Goal: Answer question/provide support: Share knowledge or assist other users

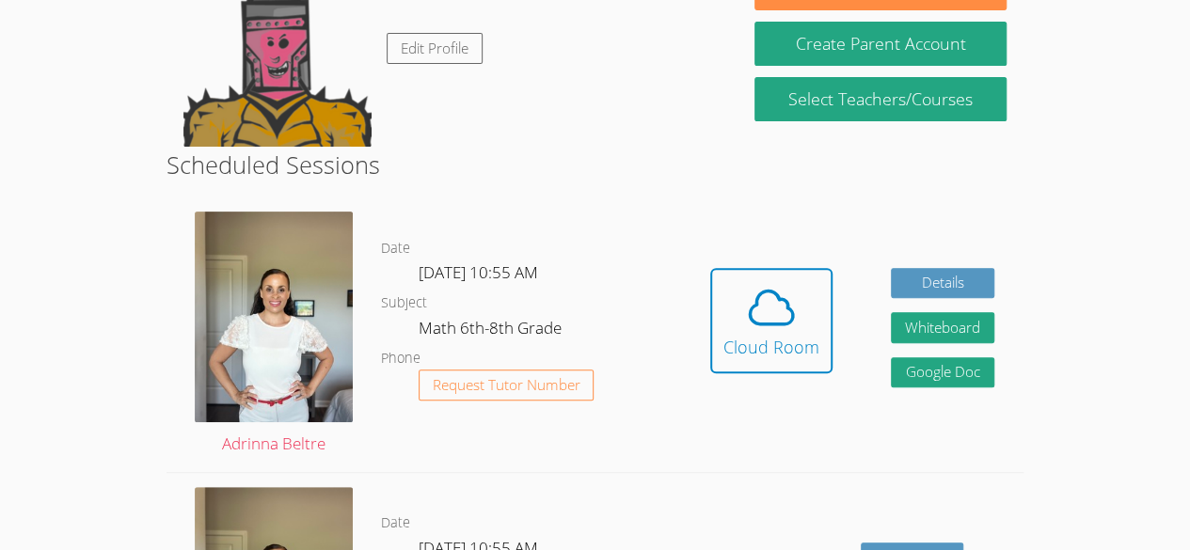
scroll to position [224, 0]
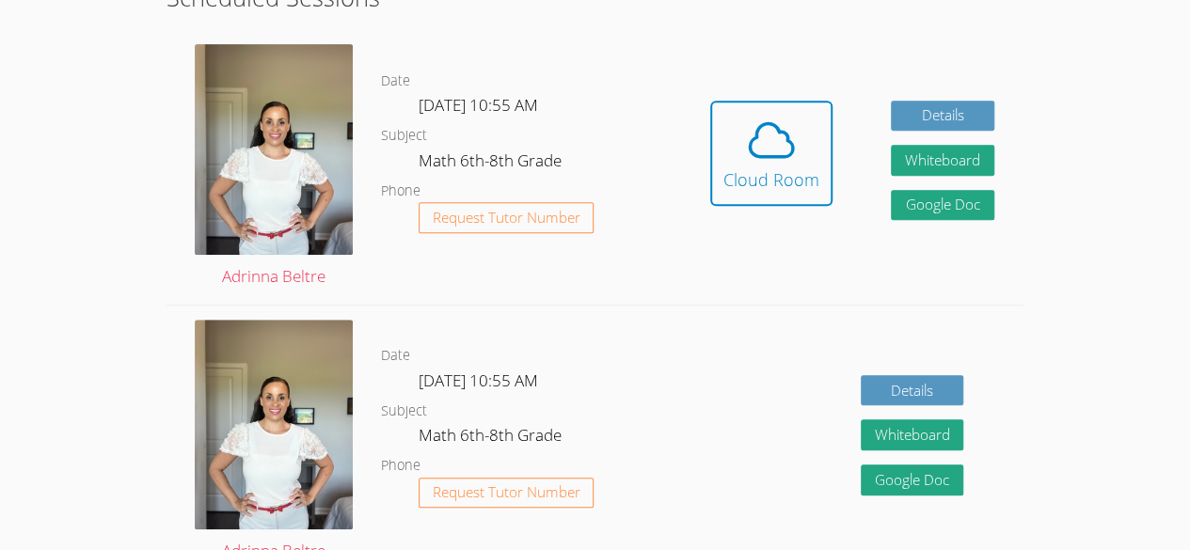
click at [682, 286] on div "Hidden Cloud Room Details Whiteboard Hidden Google Doc" at bounding box center [852, 167] width 342 height 274
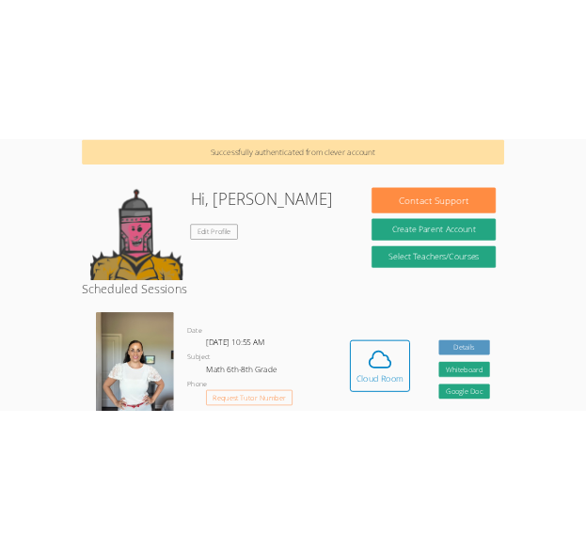
scroll to position [83, 0]
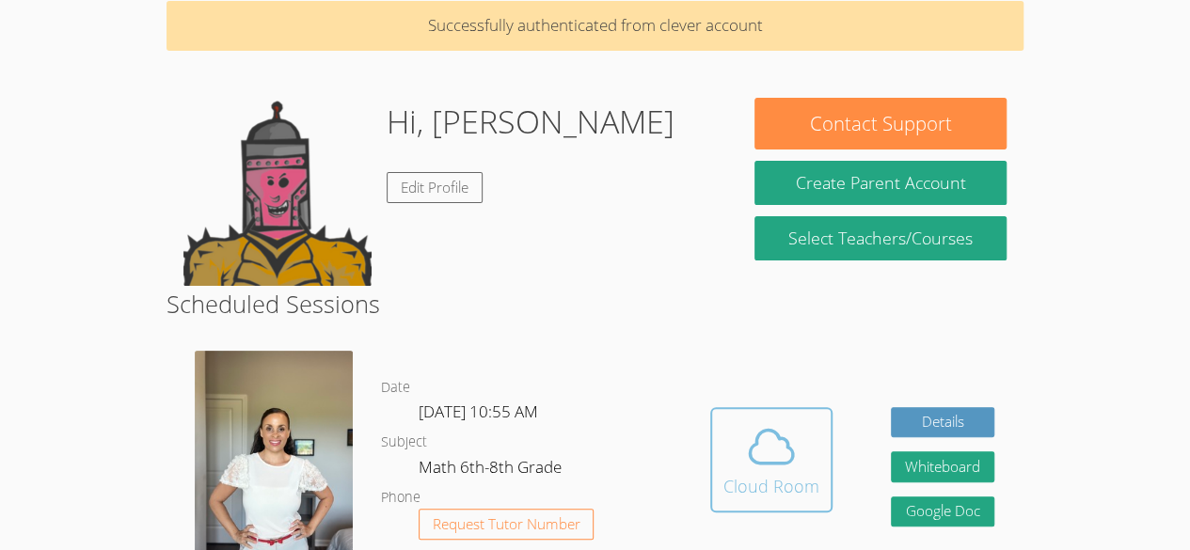
click at [751, 448] on icon at bounding box center [771, 446] width 43 height 33
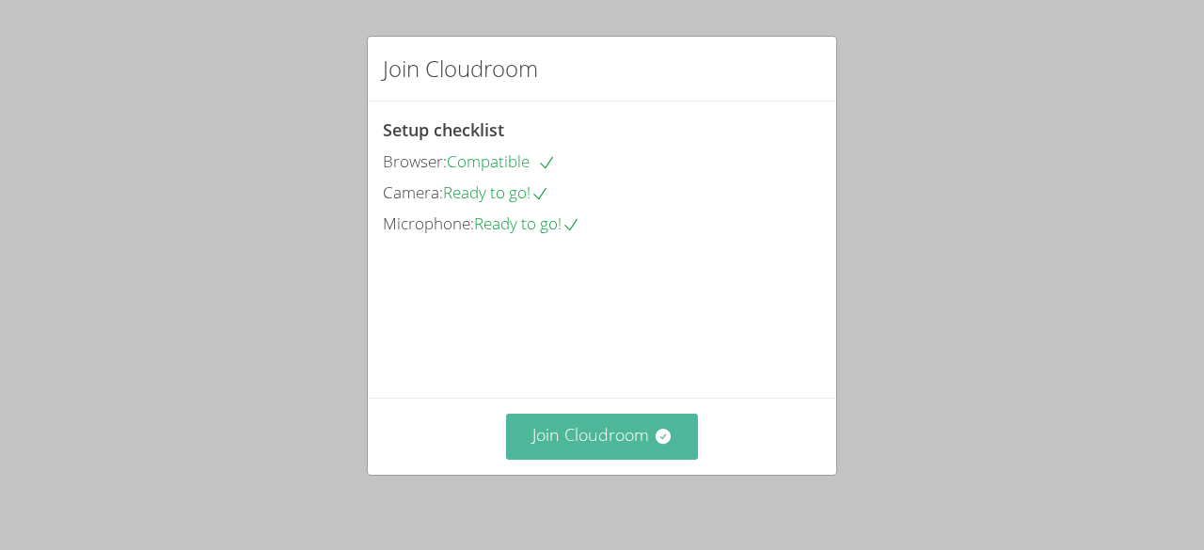
click at [625, 442] on button "Join Cloudroom" at bounding box center [602, 437] width 193 height 46
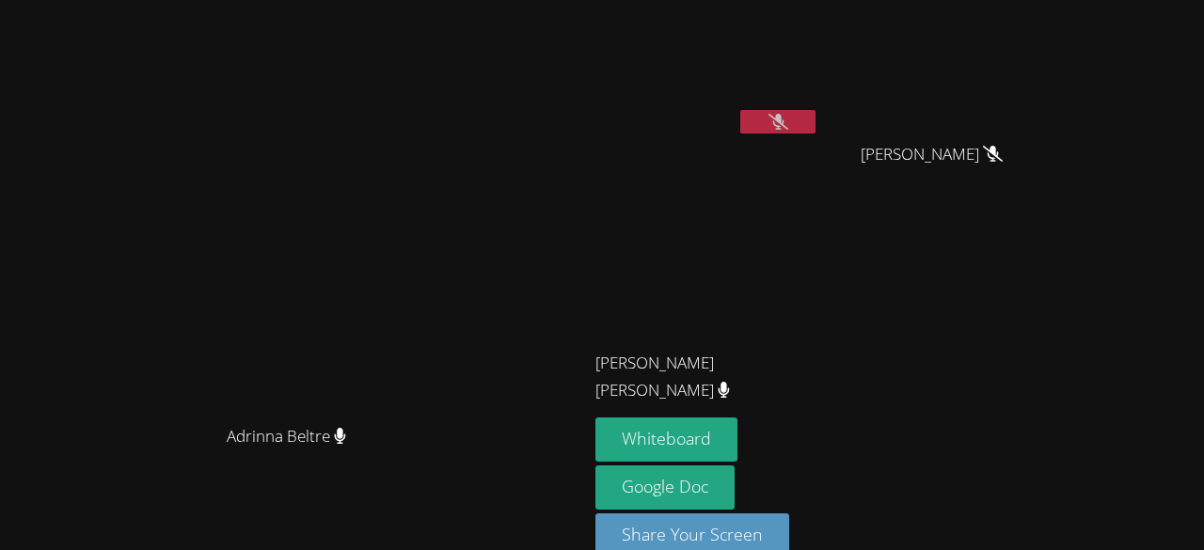
click at [816, 111] on button at bounding box center [777, 122] width 75 height 24
click at [785, 125] on icon at bounding box center [778, 122] width 12 height 16
click at [784, 119] on icon at bounding box center [777, 122] width 11 height 16
click at [788, 119] on icon at bounding box center [779, 122] width 20 height 16
click at [784, 126] on icon at bounding box center [777, 122] width 11 height 16
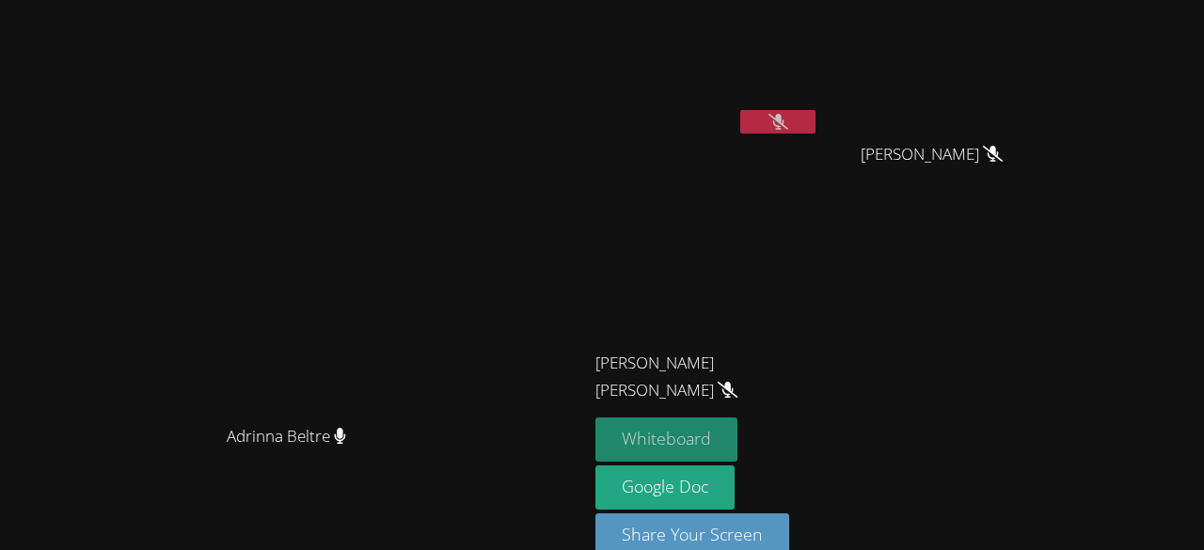
click at [738, 444] on button "Whiteboard" at bounding box center [667, 440] width 142 height 44
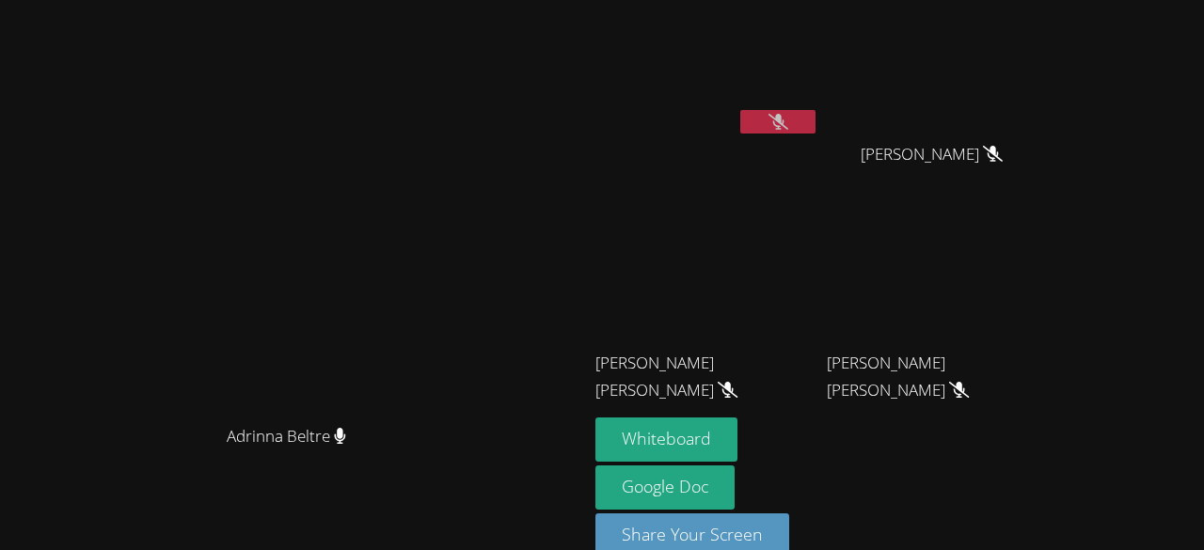
click at [788, 121] on icon at bounding box center [779, 122] width 20 height 16
click at [816, 119] on button at bounding box center [777, 122] width 75 height 24
click at [788, 127] on icon at bounding box center [779, 122] width 20 height 16
click at [816, 131] on button at bounding box center [777, 122] width 75 height 24
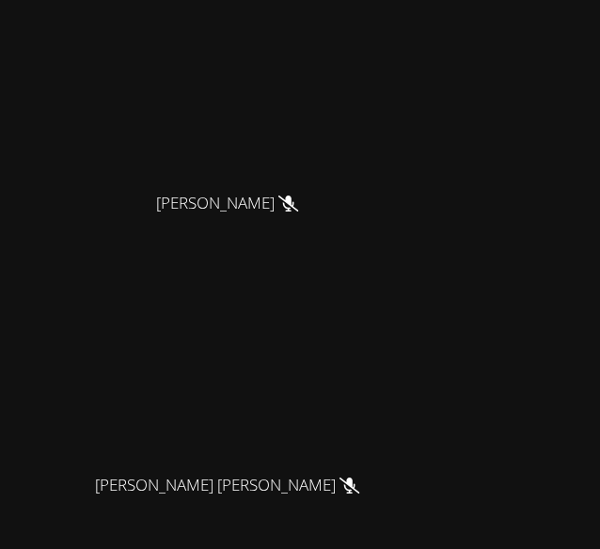
scroll to position [687, 0]
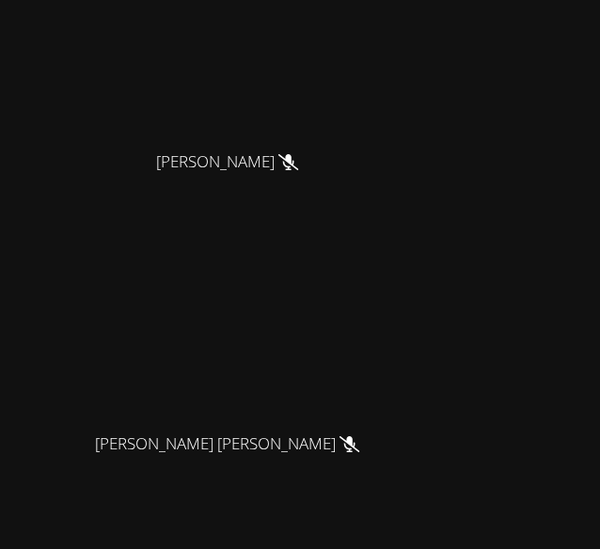
click at [323, 397] on video at bounding box center [235, 295] width 282 height 256
click at [346, 416] on video at bounding box center [235, 295] width 282 height 256
click at [278, 390] on video at bounding box center [235, 295] width 282 height 256
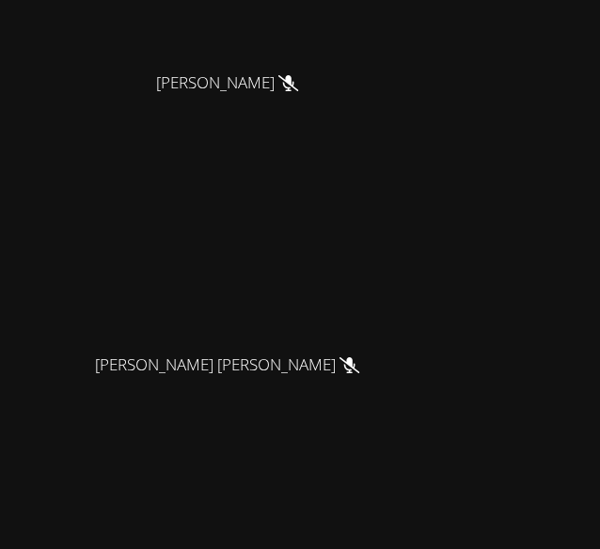
scroll to position [777, 0]
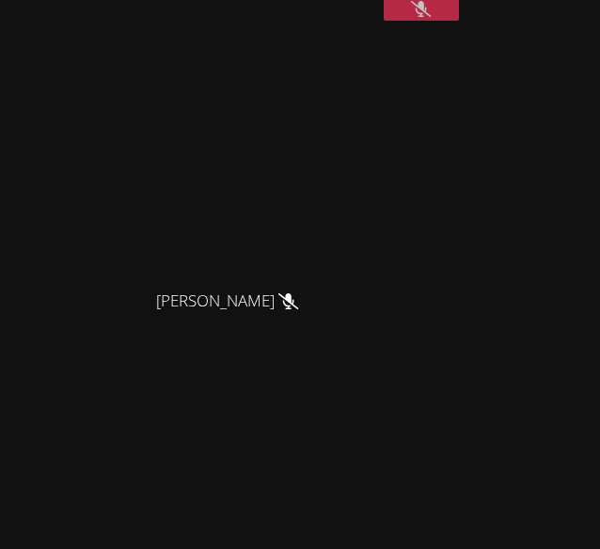
click at [330, 177] on video at bounding box center [235, 152] width 282 height 256
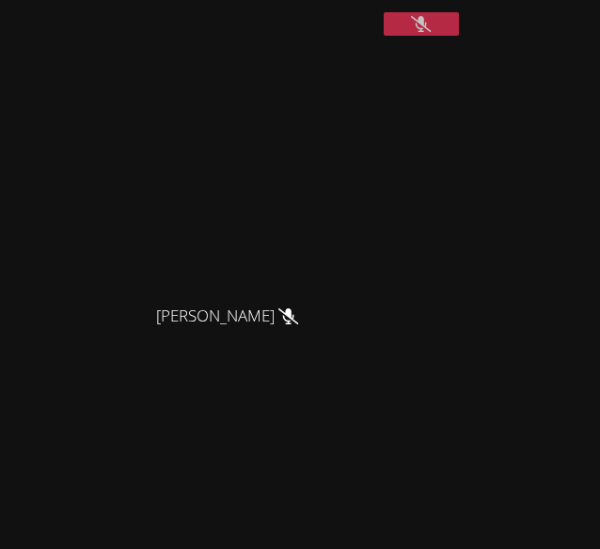
click at [311, 295] on video at bounding box center [235, 168] width 282 height 256
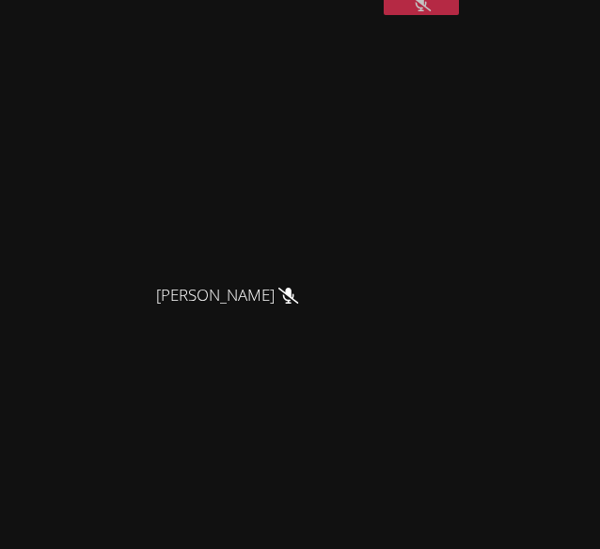
scroll to position [553, 0]
click at [354, 256] on video at bounding box center [235, 147] width 282 height 256
click at [311, 275] on video at bounding box center [235, 147] width 282 height 256
click at [226, 470] on video at bounding box center [235, 429] width 282 height 256
click at [292, 232] on video at bounding box center [235, 147] width 282 height 256
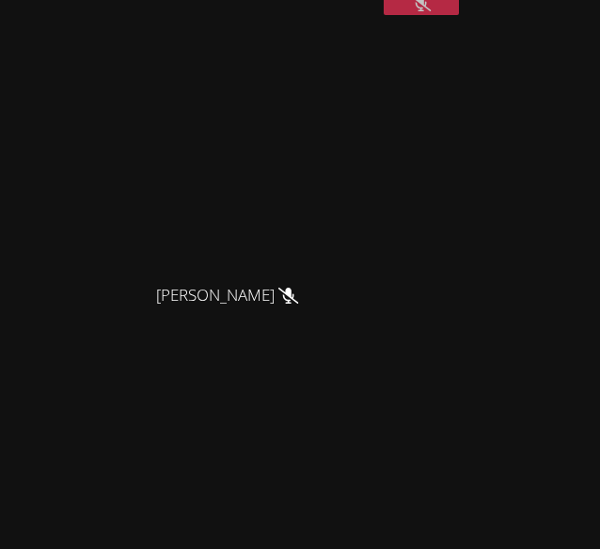
click at [292, 232] on video at bounding box center [235, 147] width 282 height 256
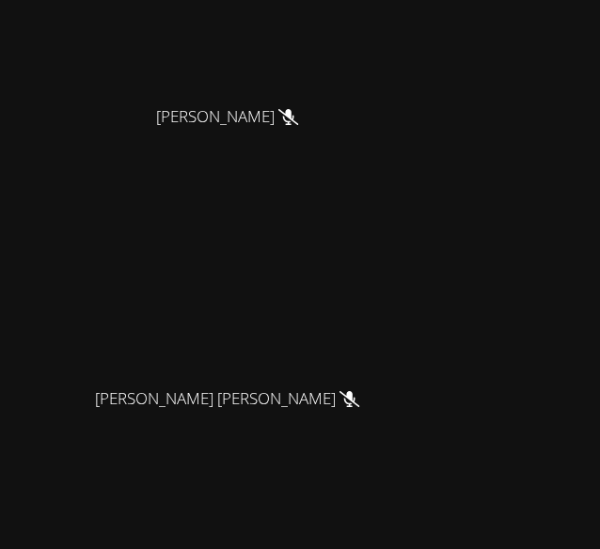
scroll to position [775, 0]
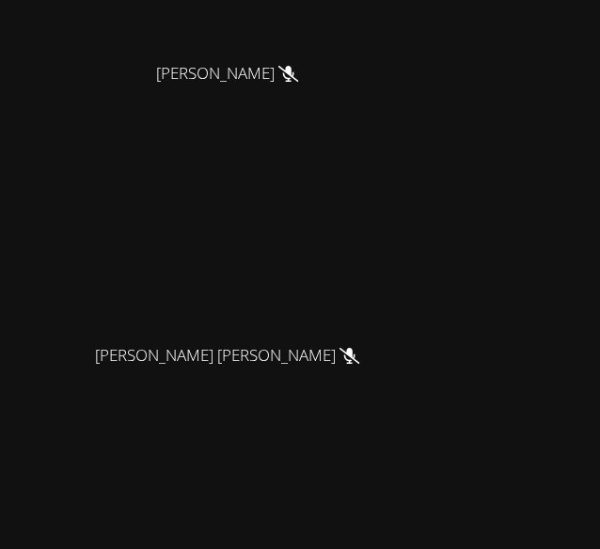
click at [297, 310] on video at bounding box center [235, 207] width 282 height 256
click at [294, 335] on video at bounding box center [235, 207] width 282 height 256
click at [290, 335] on video at bounding box center [235, 207] width 282 height 256
click at [291, 335] on video at bounding box center [235, 207] width 282 height 256
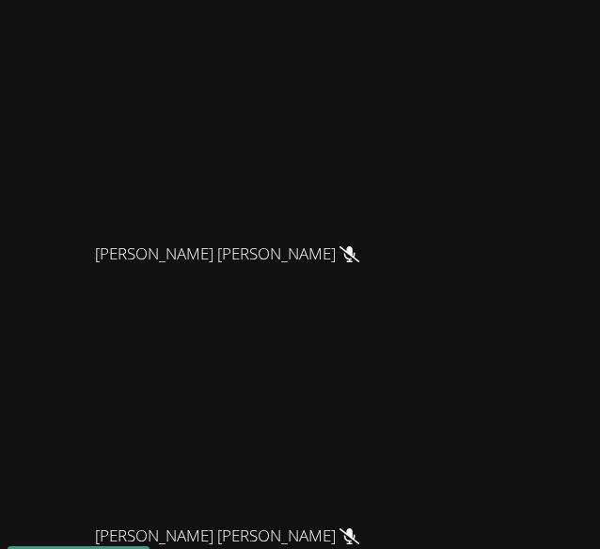
scroll to position [875, 0]
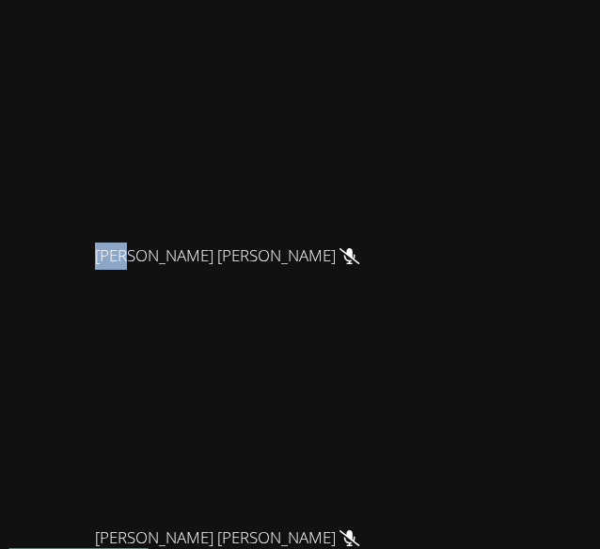
click at [544, 262] on div "Adrinna Beltre Adrinna Beltre Salomon Manrique-Hernandez Samuel Figueroa Cabal …" at bounding box center [300, 274] width 600 height 549
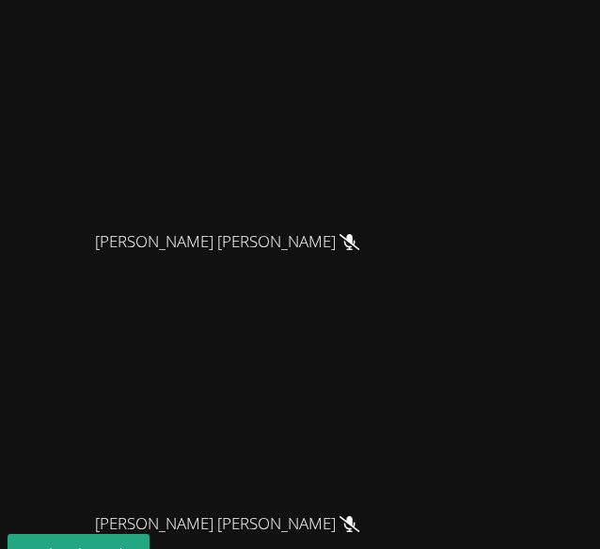
scroll to position [869, 0]
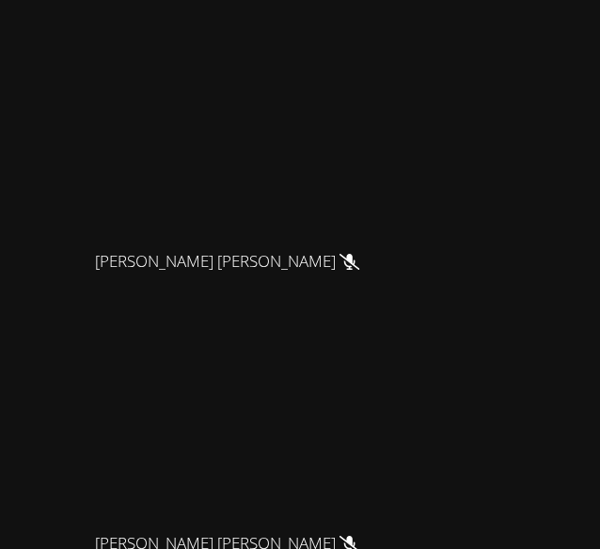
click at [376, 377] on video at bounding box center [235, 395] width 282 height 256
click at [376, 393] on video at bounding box center [235, 395] width 282 height 256
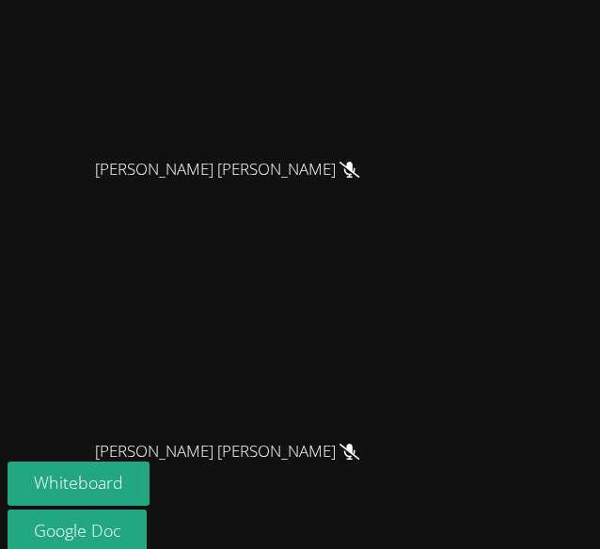
scroll to position [956, 0]
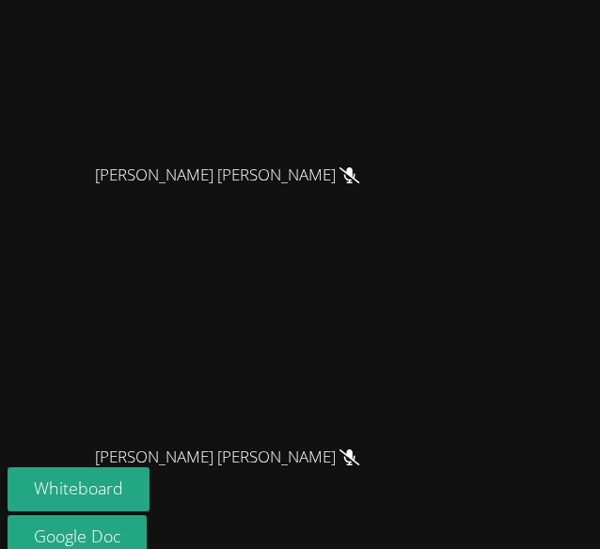
click at [376, 154] on video at bounding box center [235, 26] width 282 height 256
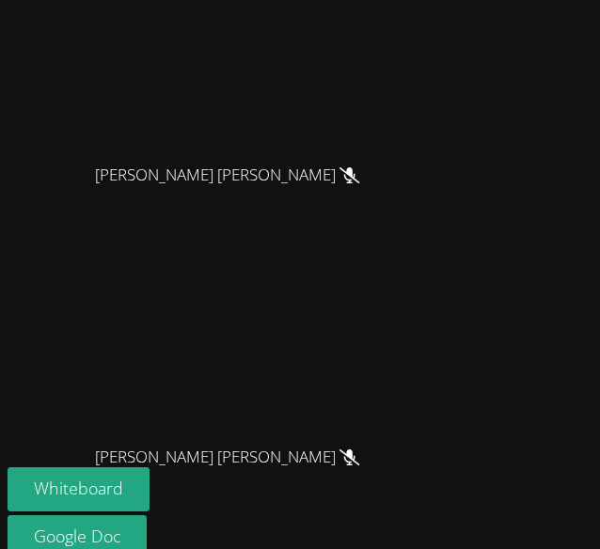
click at [376, 154] on video at bounding box center [235, 26] width 282 height 256
click at [375, 154] on video at bounding box center [235, 26] width 282 height 256
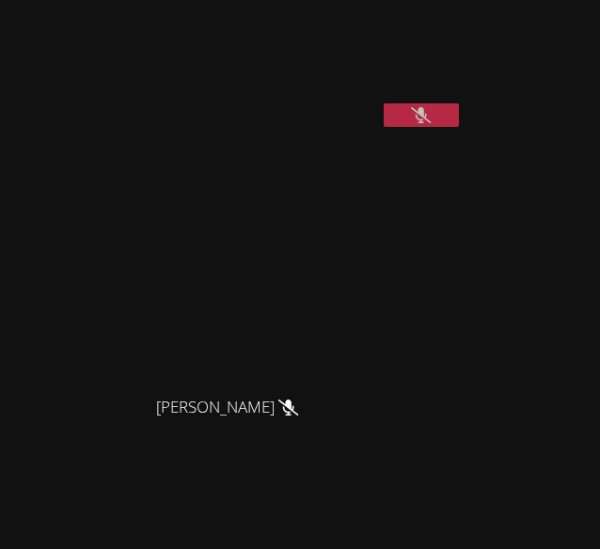
scroll to position [425, 0]
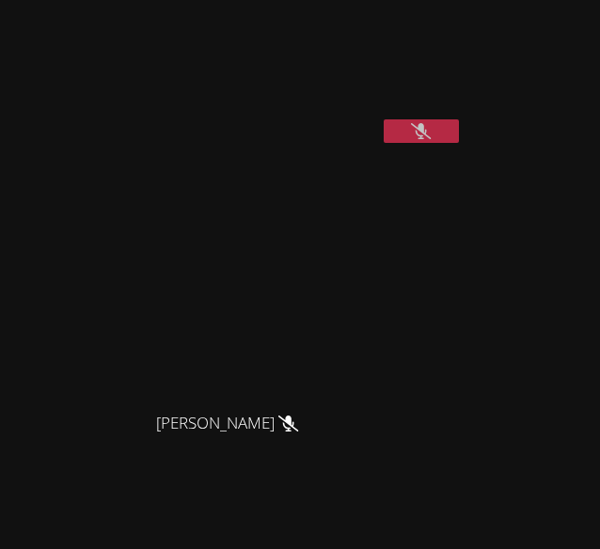
click at [412, 139] on icon at bounding box center [421, 131] width 20 height 16
click at [418, 139] on icon at bounding box center [422, 131] width 12 height 16
click at [427, 139] on icon at bounding box center [421, 131] width 20 height 16
click at [290, 143] on video at bounding box center [149, 72] width 282 height 141
click at [433, 143] on button at bounding box center [421, 131] width 75 height 24
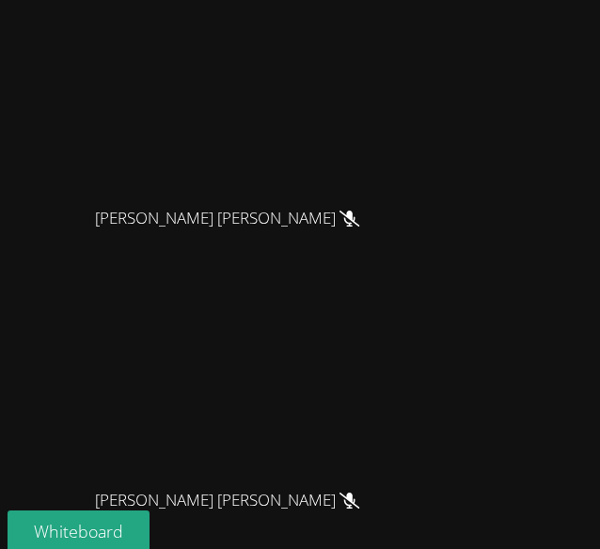
scroll to position [911, 0]
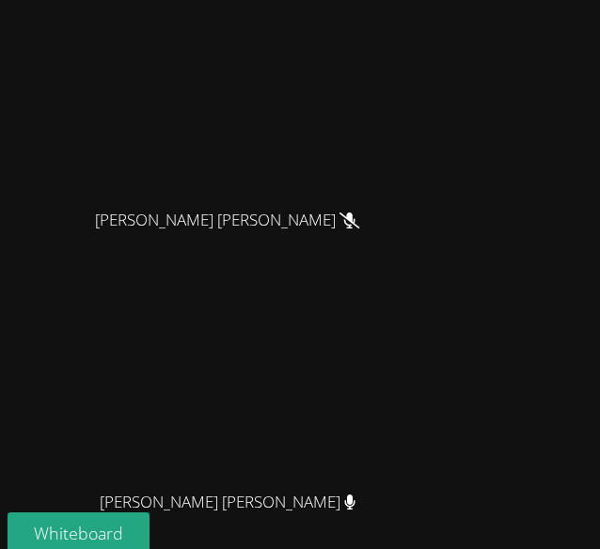
click at [510, 275] on div "Adrinna Beltre Adrinna Beltre Salomon Manrique-Hernandez Samuel Figueroa Cabal …" at bounding box center [300, 274] width 600 height 549
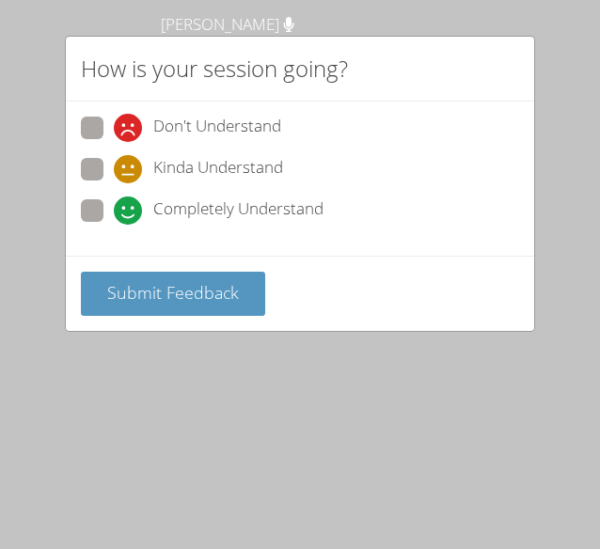
scroll to position [824, 0]
click at [94, 221] on label "Completely Understand" at bounding box center [202, 211] width 243 height 25
click at [114, 215] on input "Completely Understand" at bounding box center [122, 207] width 16 height 16
radio input "true"
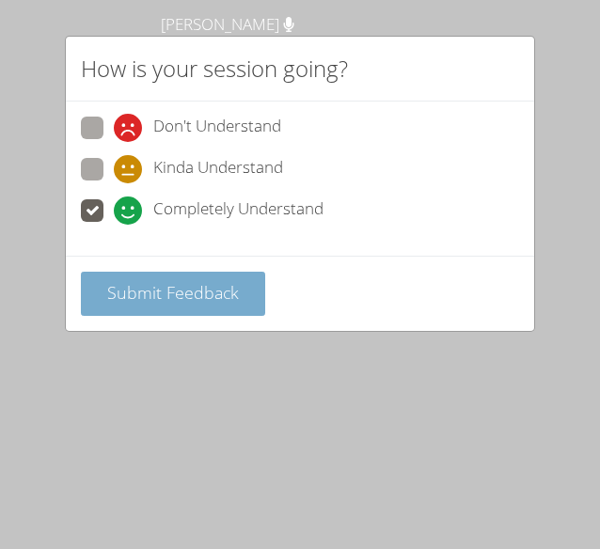
click at [183, 275] on button "Submit Feedback" at bounding box center [173, 294] width 184 height 44
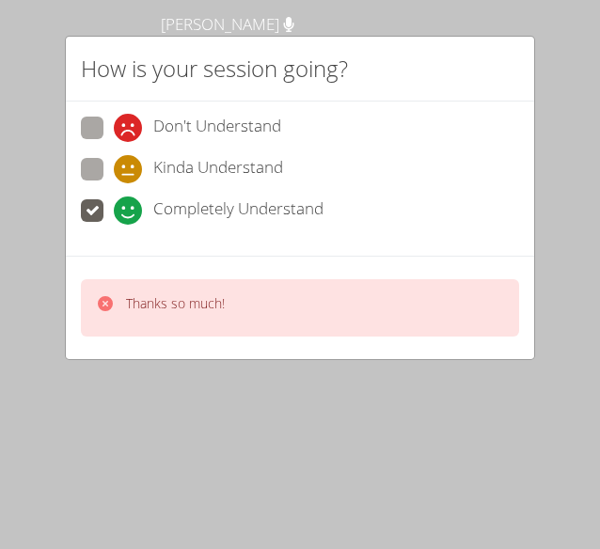
click at [394, 307] on div "Thanks so much!" at bounding box center [300, 307] width 438 height 57
click at [401, 320] on div "Thanks so much!" at bounding box center [300, 307] width 438 height 57
click at [593, 168] on div "How is your session going? Don't Understand Kinda Understand Completely Underst…" at bounding box center [300, 274] width 600 height 549
click at [555, 185] on div "How is your session going? Don't Understand Kinda Understand Completely Underst…" at bounding box center [300, 274] width 600 height 549
click at [527, 39] on div "Adrinna Beltre Adrinna Beltre Salomon Manrique-Hernandez Samuel Figueroa Cabal …" at bounding box center [300, 274] width 600 height 549
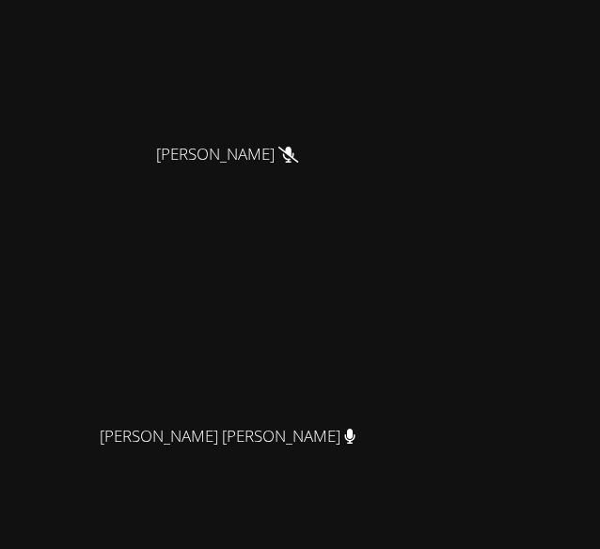
scroll to position [660, 0]
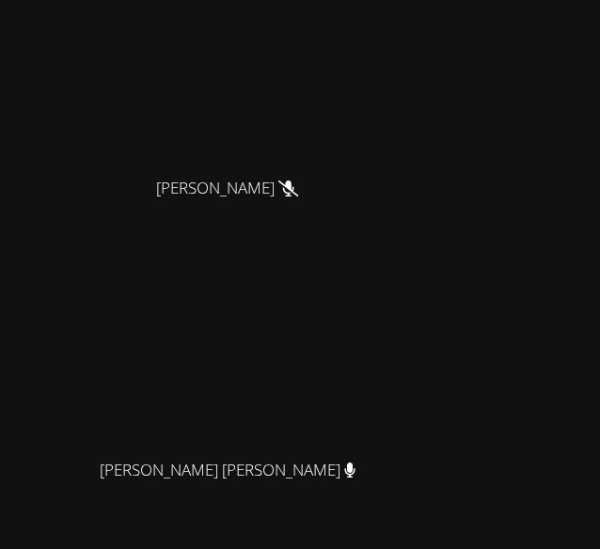
click at [139, 167] on video at bounding box center [235, 40] width 282 height 256
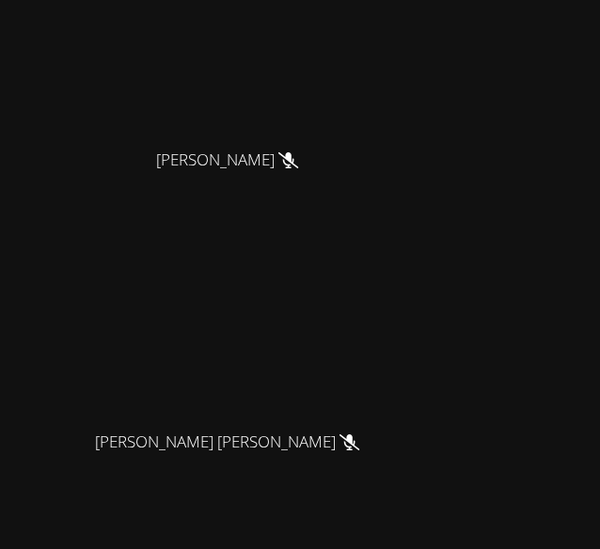
scroll to position [688, 0]
click at [376, 140] on video at bounding box center [235, 12] width 282 height 256
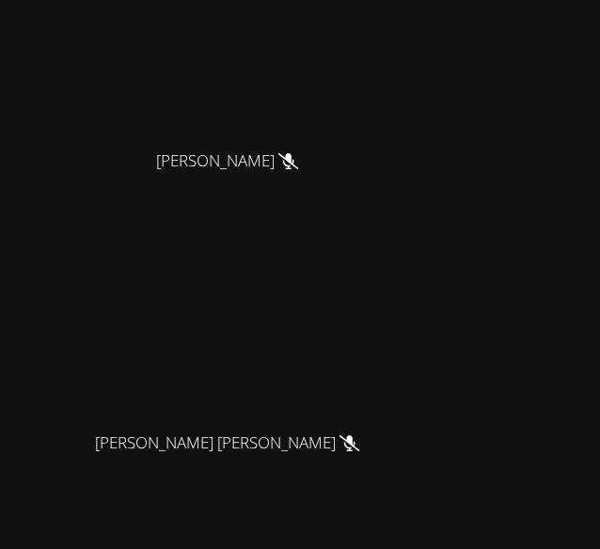
click at [376, 140] on video at bounding box center [235, 12] width 282 height 256
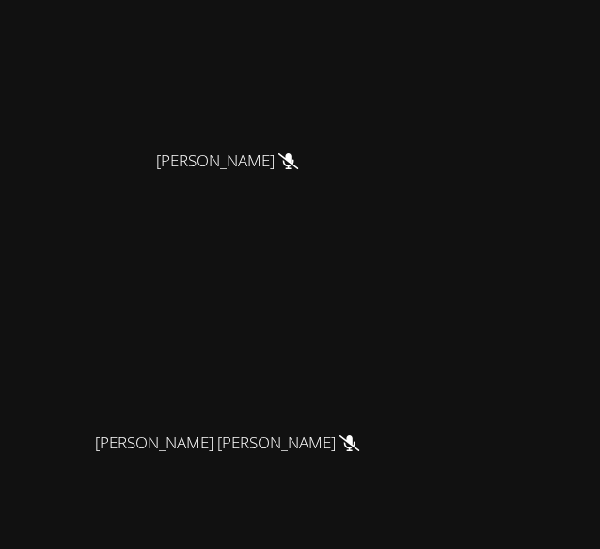
click at [376, 140] on video at bounding box center [235, 12] width 282 height 256
click at [434, 183] on div "Samuel Figueroa Cabal" at bounding box center [235, 161] width 455 height 42
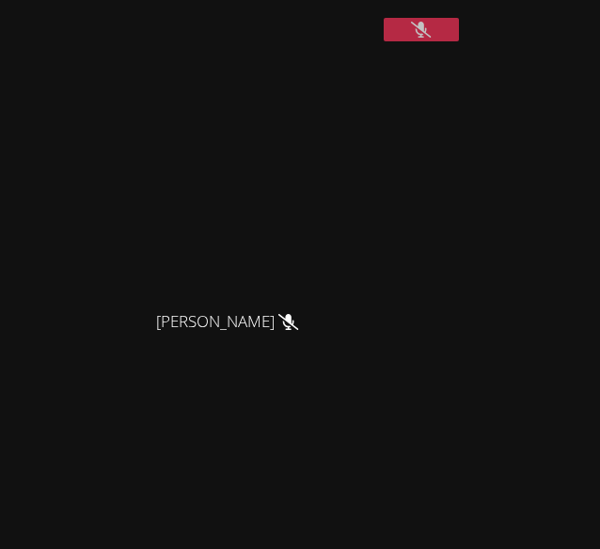
scroll to position [504, 0]
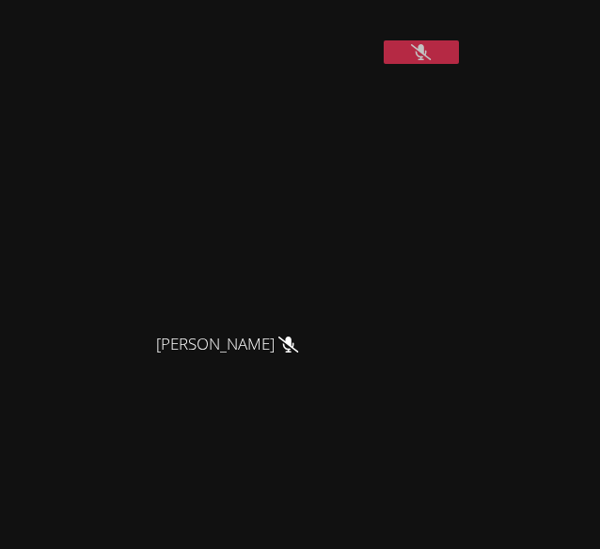
click at [277, 324] on video at bounding box center [235, 196] width 282 height 256
click at [291, 324] on video at bounding box center [235, 196] width 282 height 256
click at [296, 324] on video at bounding box center [235, 196] width 282 height 256
click at [94, 243] on video at bounding box center [235, 196] width 282 height 256
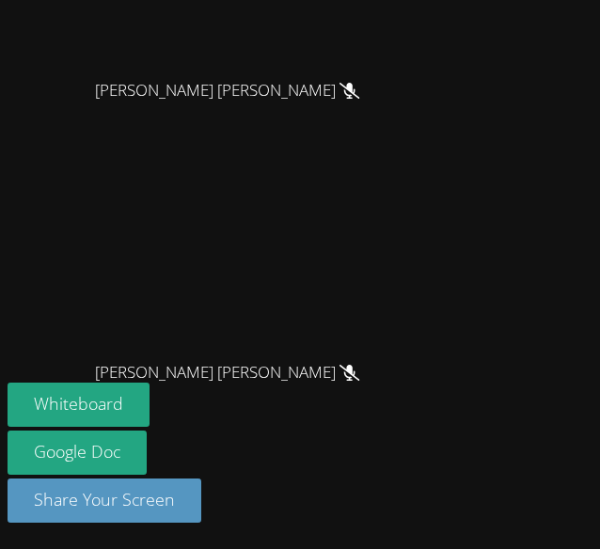
scroll to position [1144, 0]
click at [230, 248] on video at bounding box center [235, 224] width 282 height 256
click at [241, 199] on video at bounding box center [235, 224] width 282 height 256
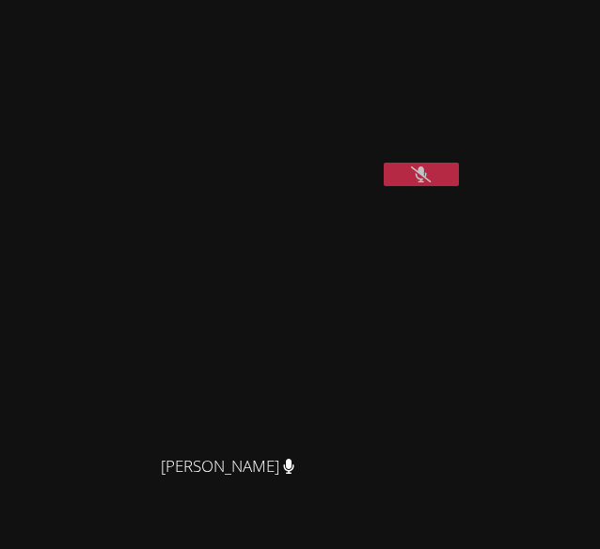
scroll to position [384, 0]
click at [437, 184] on button at bounding box center [421, 173] width 75 height 24
